Goal: Entertainment & Leisure: Consume media (video, audio)

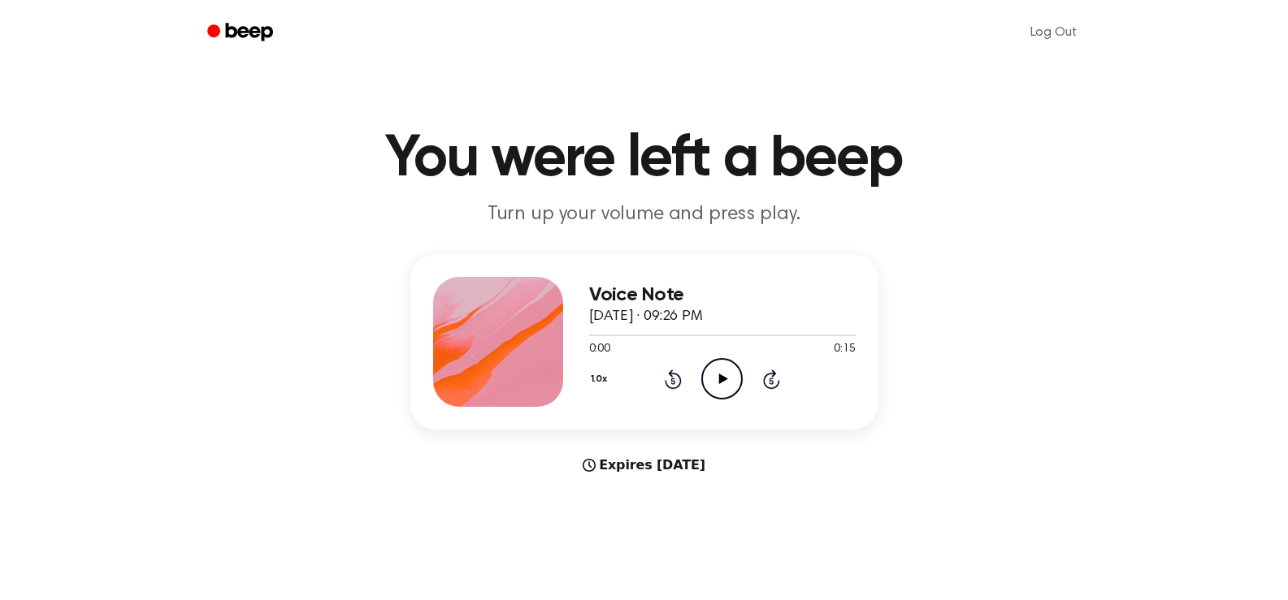
drag, startPoint x: 713, startPoint y: 365, endPoint x: 713, endPoint y: 374, distance: 9.0
click at [713, 374] on icon "Play Audio" at bounding box center [721, 378] width 41 height 41
click at [713, 382] on icon "Play Audio" at bounding box center [721, 378] width 41 height 41
click at [718, 381] on icon "Play Audio" at bounding box center [721, 378] width 41 height 41
click at [730, 383] on icon "Play Audio" at bounding box center [721, 378] width 41 height 41
